Goal: Information Seeking & Learning: Check status

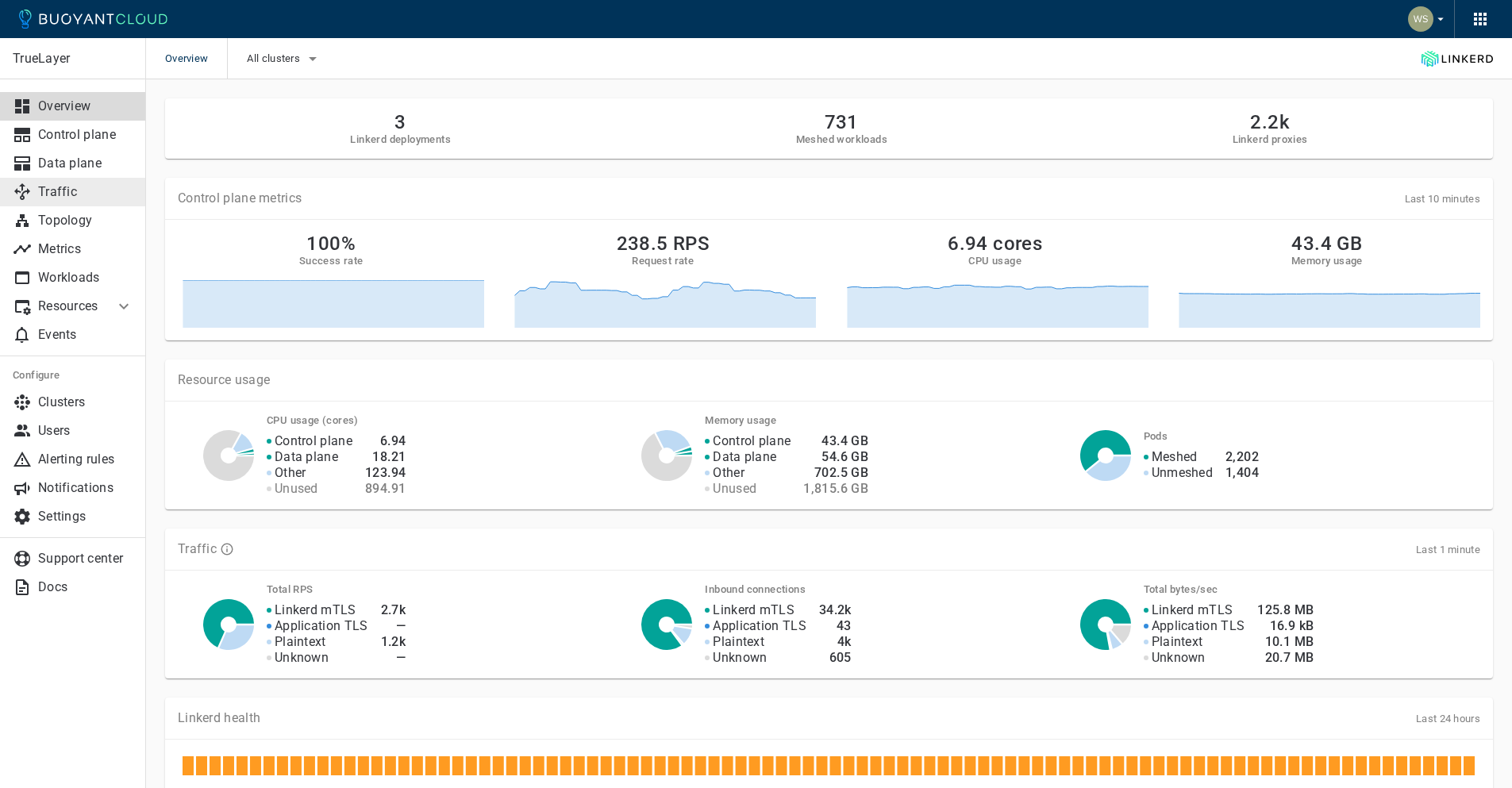
click at [81, 195] on p "Traffic" at bounding box center [86, 191] width 96 height 16
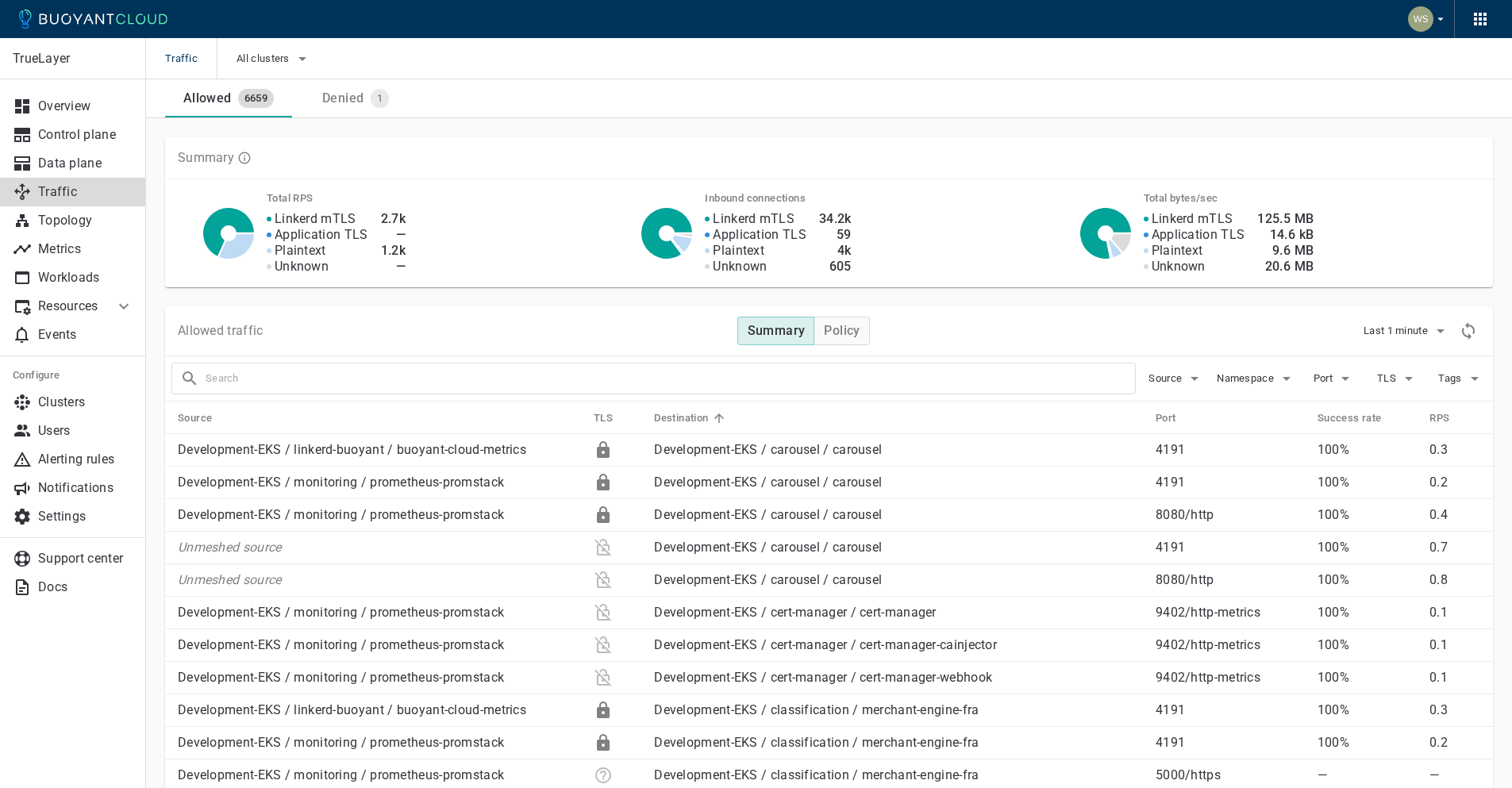
click at [606, 382] on input "text" at bounding box center [670, 379] width 930 height 22
type input "payouts"
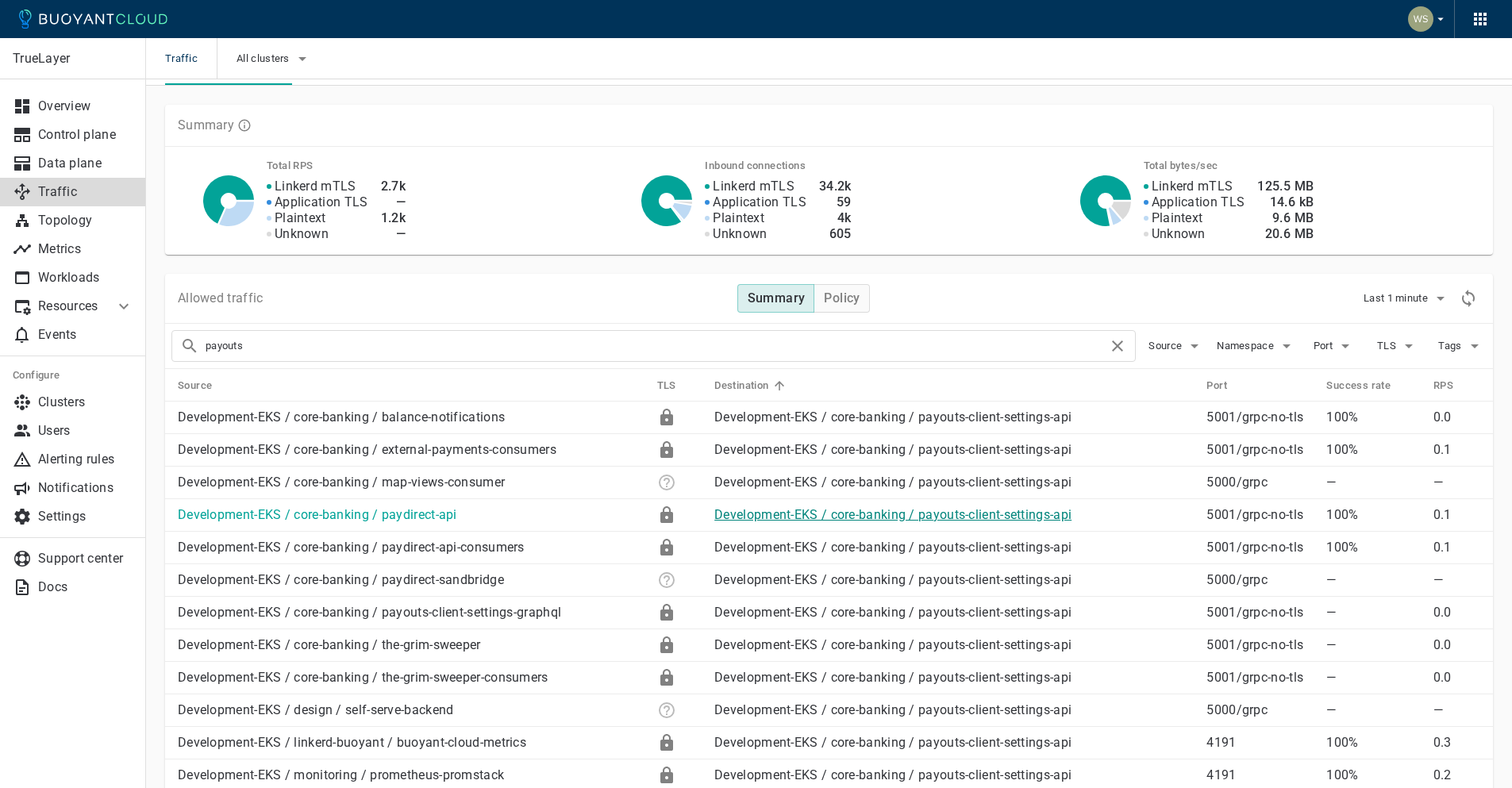
scroll to position [65, 0]
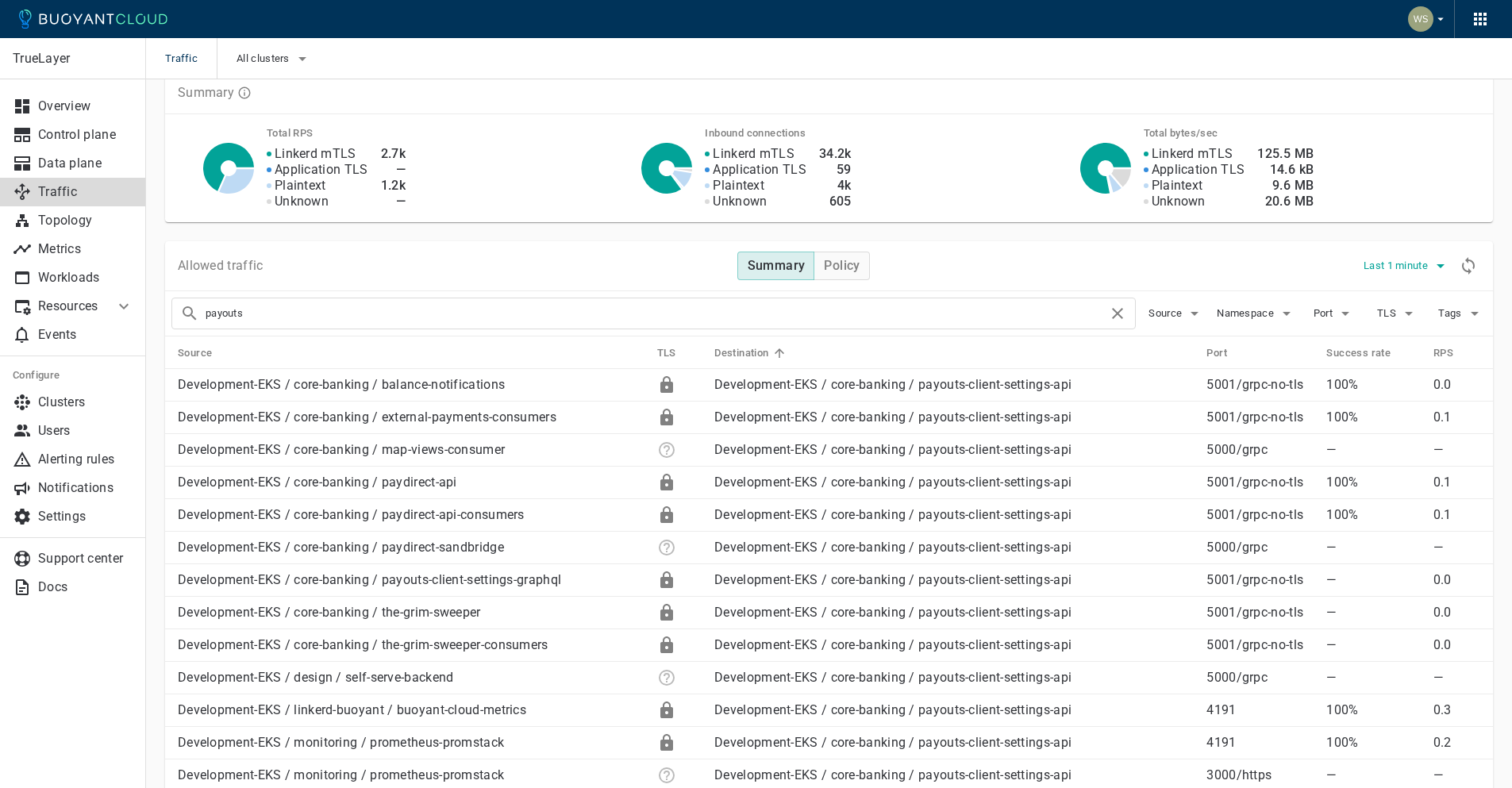
click at [1424, 271] on span "Last 1 minute" at bounding box center [1398, 266] width 67 height 13
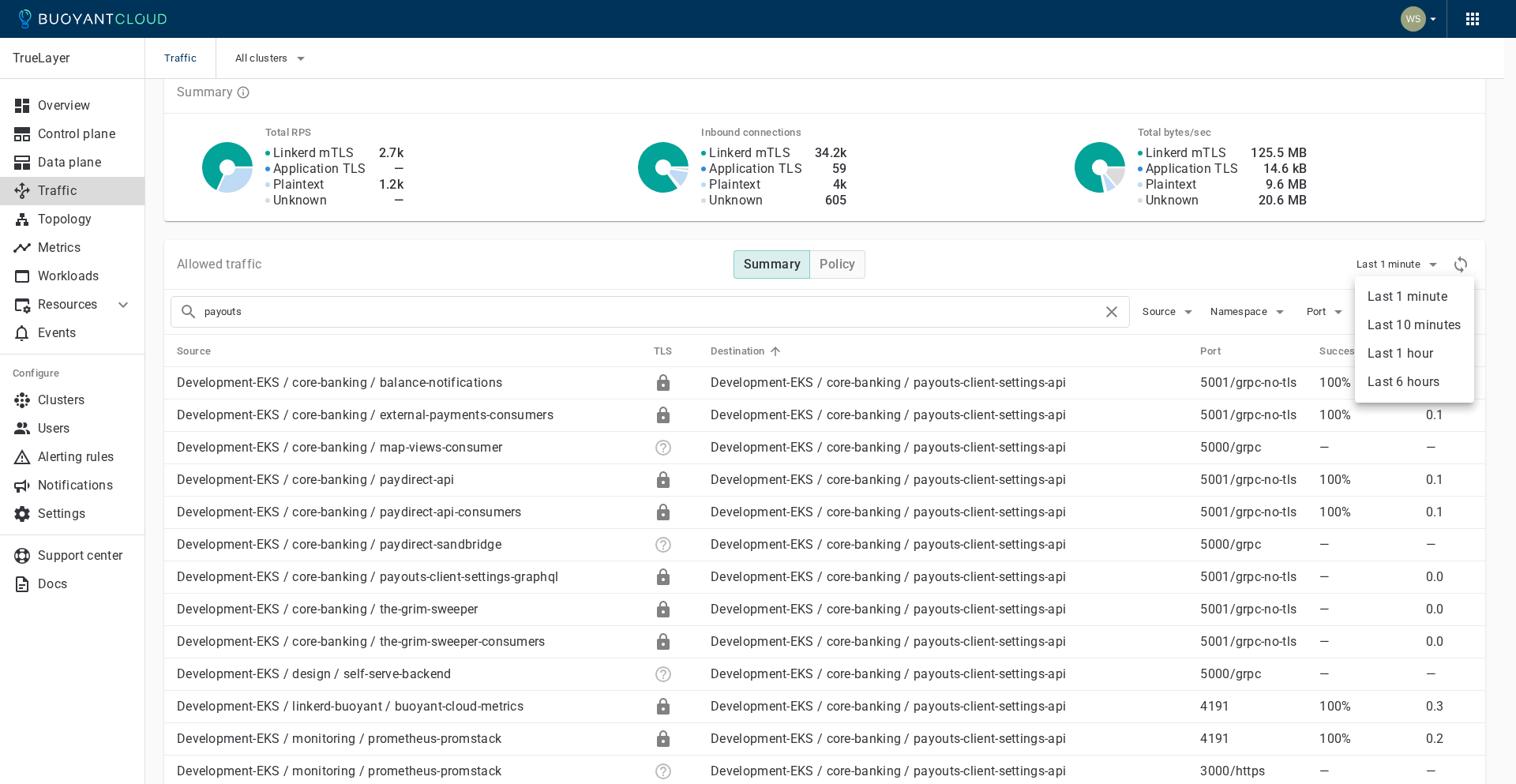
click at [1414, 351] on li "Last 1 hour" at bounding box center [1414, 353] width 119 height 28
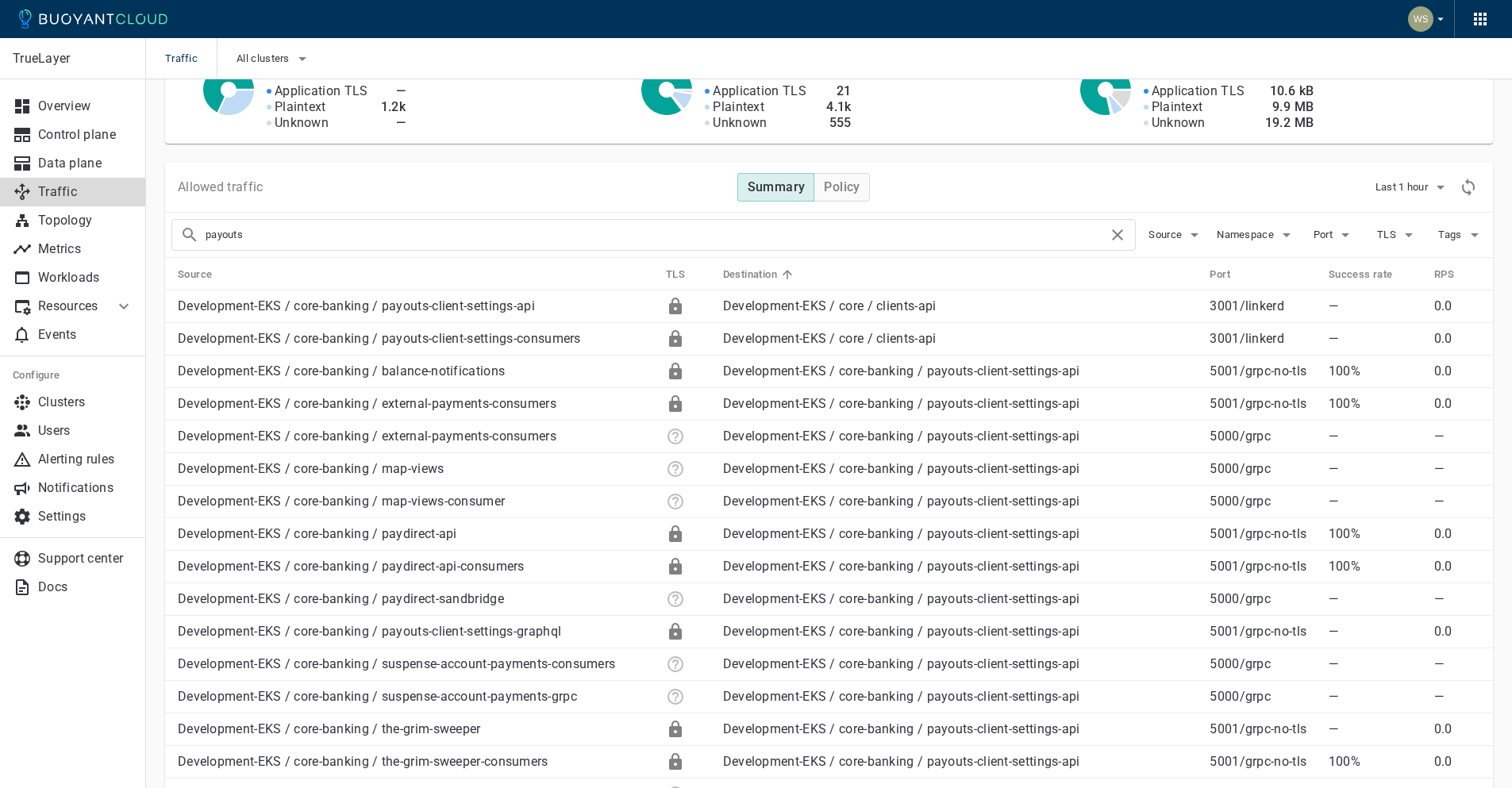
scroll to position [156, 0]
